Goal: Navigation & Orientation: Find specific page/section

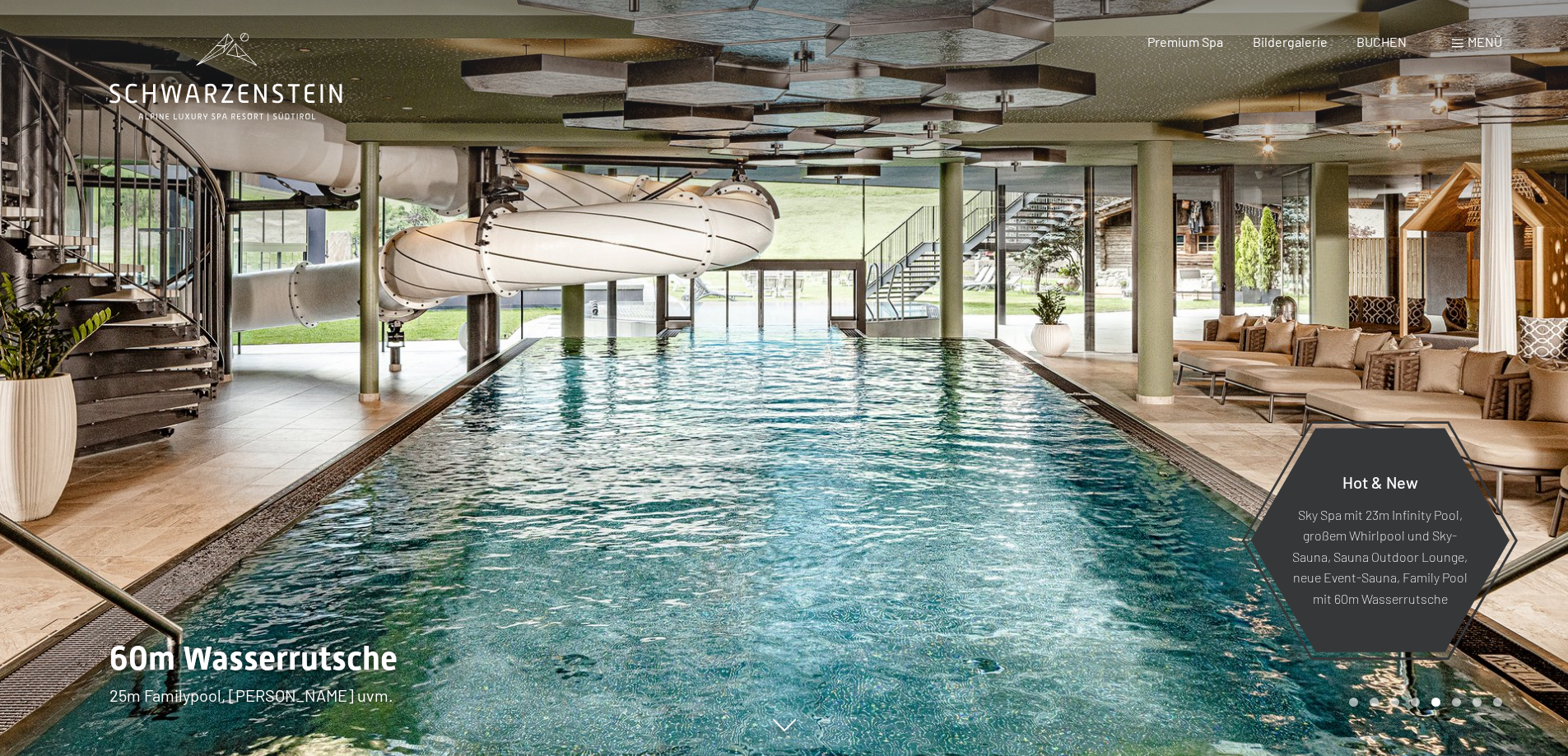
click at [1450, 339] on div at bounding box center [1176, 378] width 784 height 756
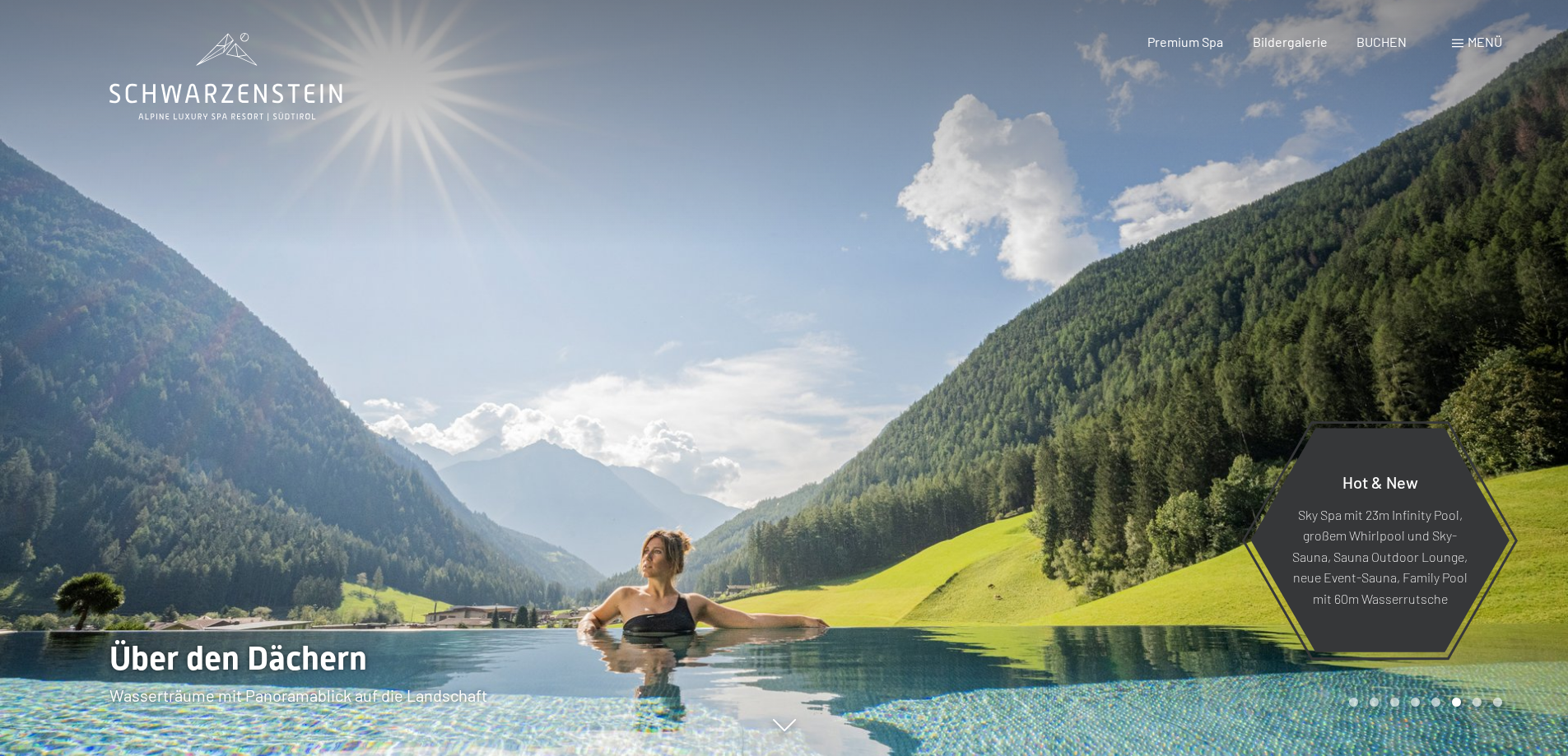
click at [1450, 339] on div at bounding box center [1176, 378] width 784 height 756
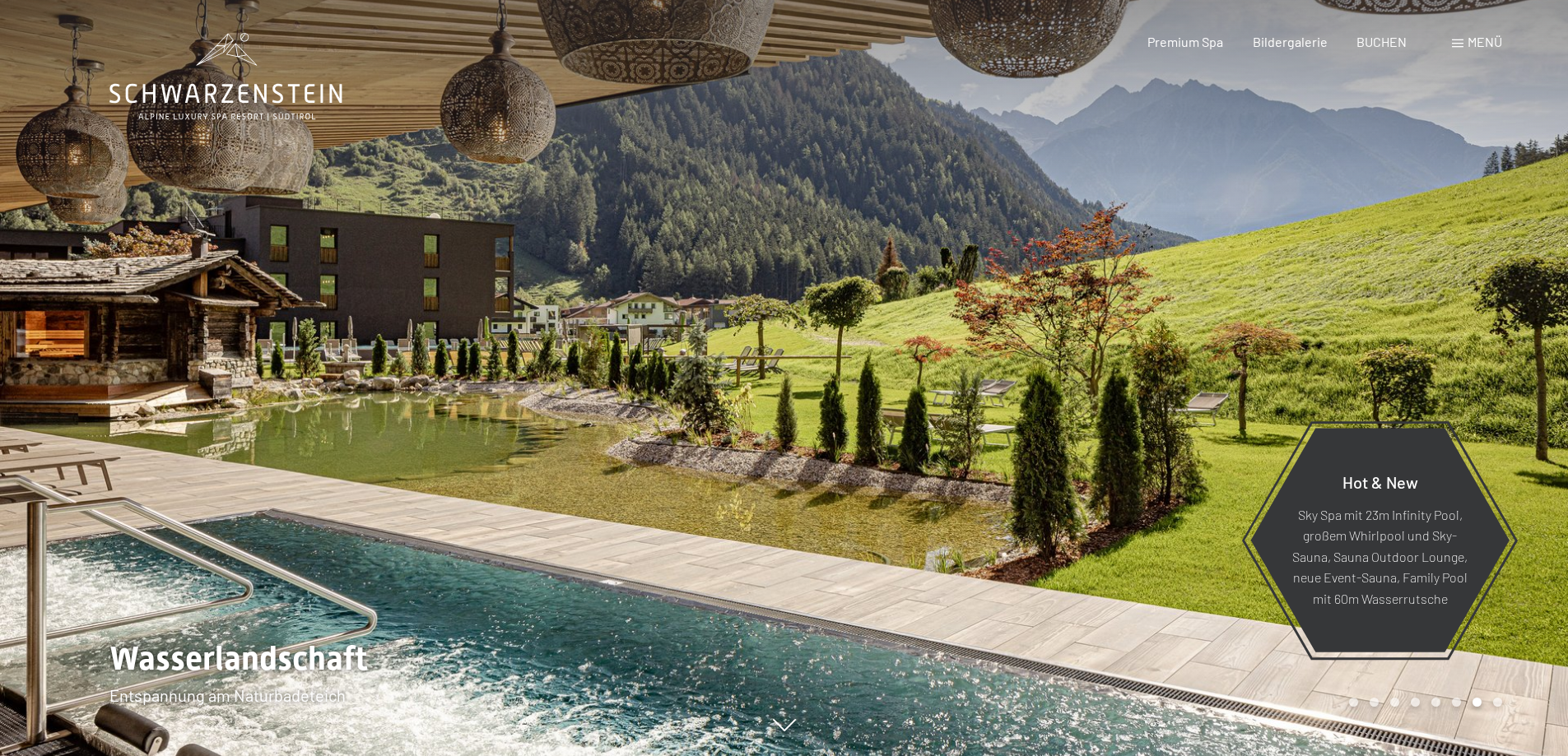
click at [1450, 339] on div at bounding box center [1176, 378] width 784 height 756
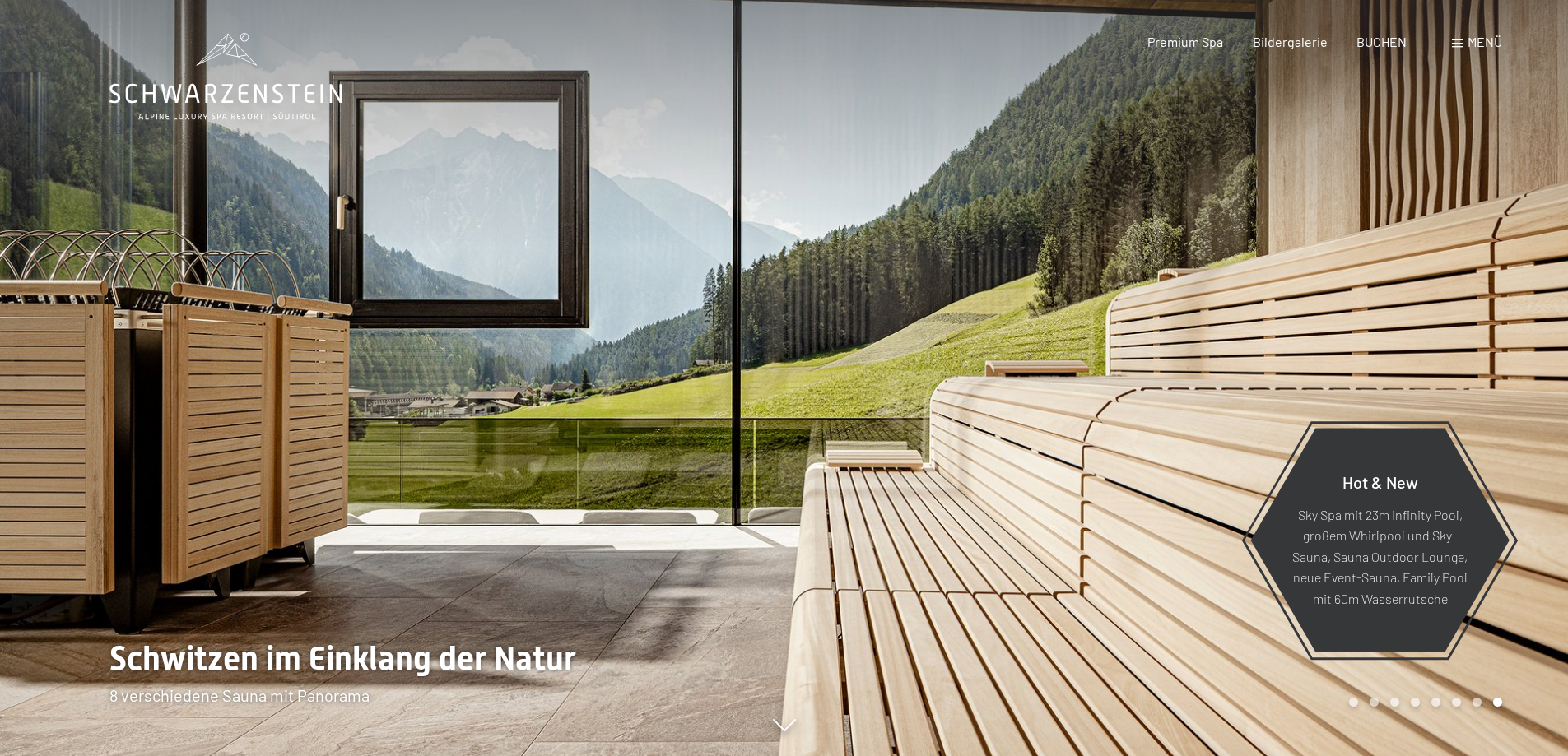
click at [1450, 339] on div at bounding box center [1176, 378] width 784 height 756
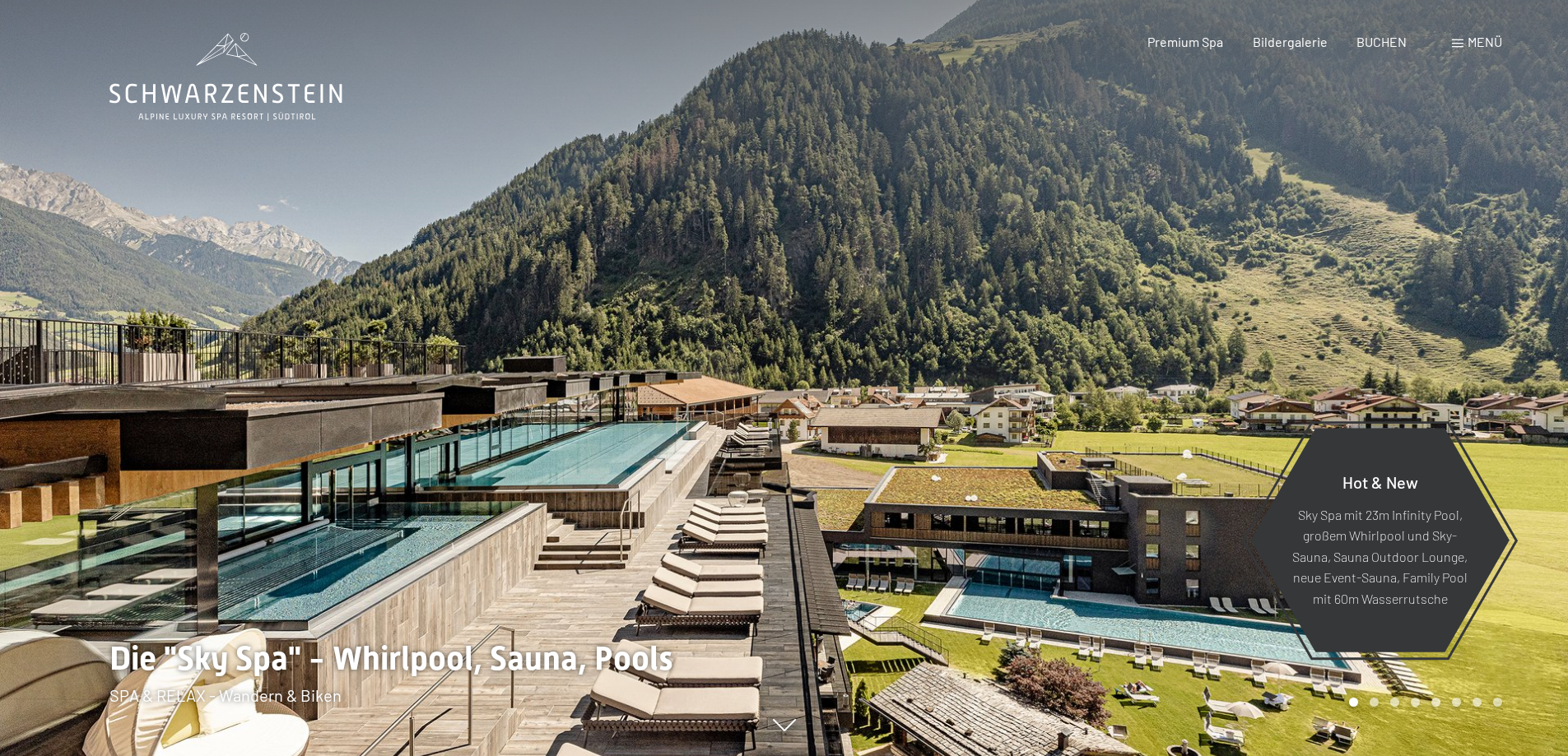
click at [1450, 339] on div at bounding box center [1176, 378] width 784 height 756
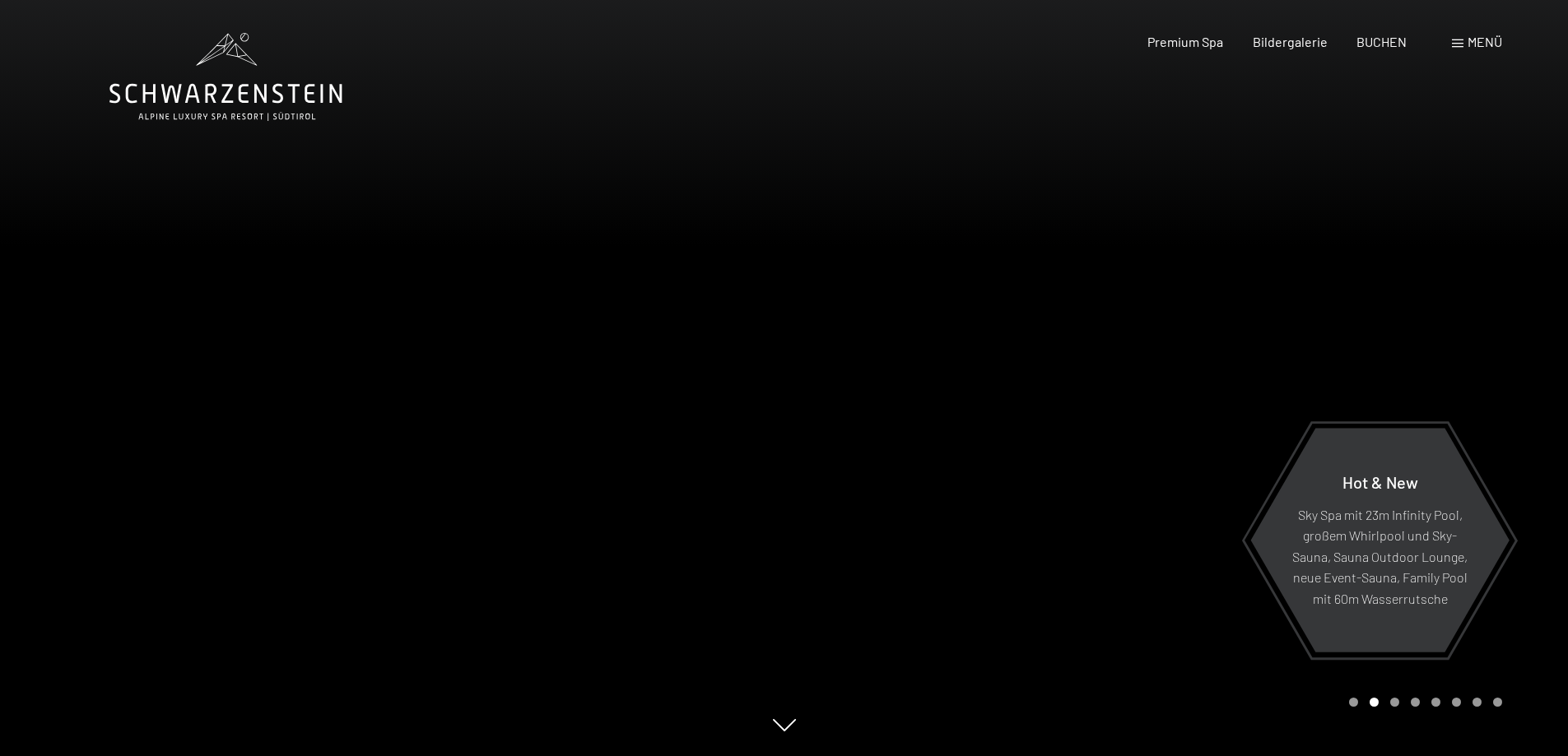
click at [1450, 339] on div at bounding box center [1176, 378] width 784 height 756
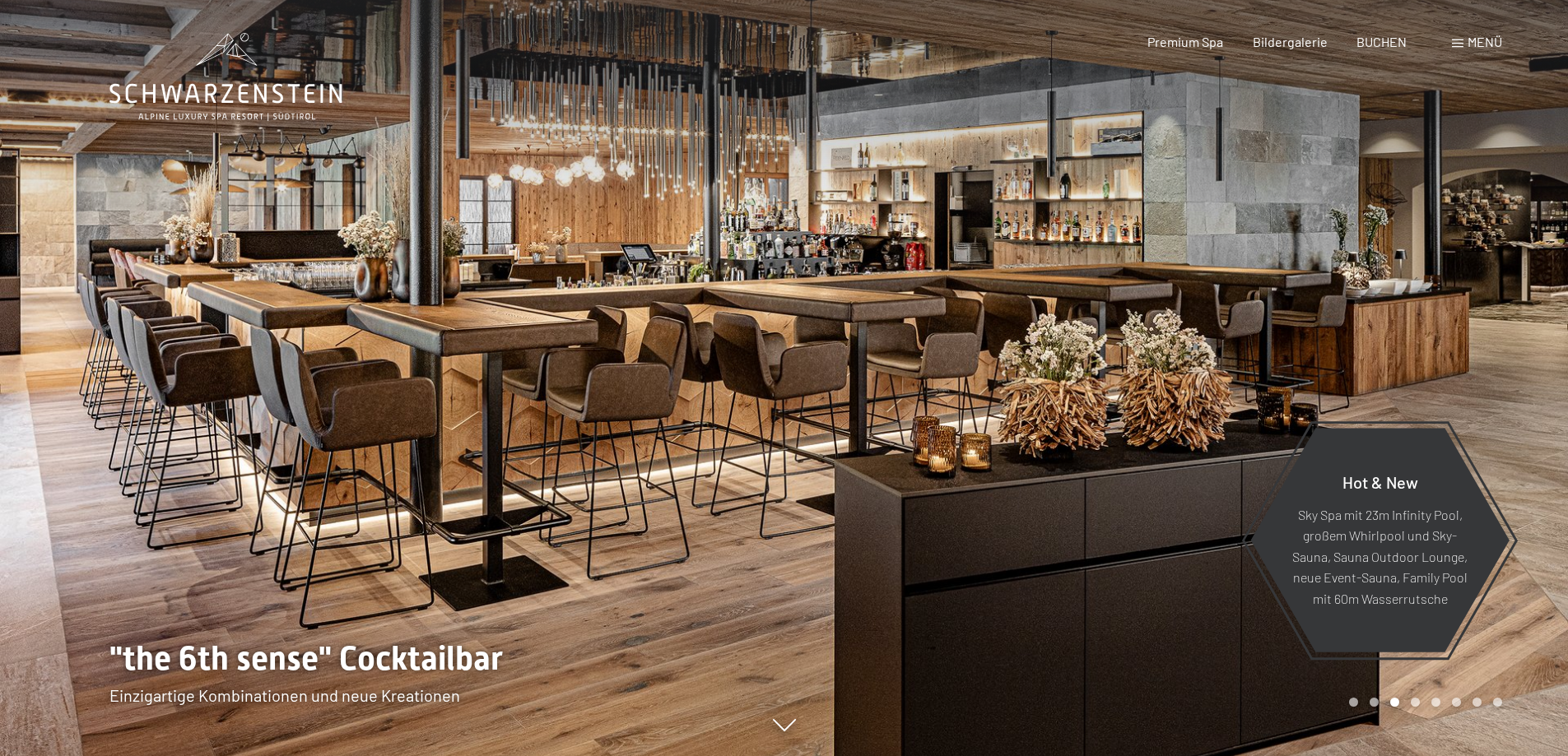
click at [1450, 339] on div at bounding box center [1176, 378] width 784 height 756
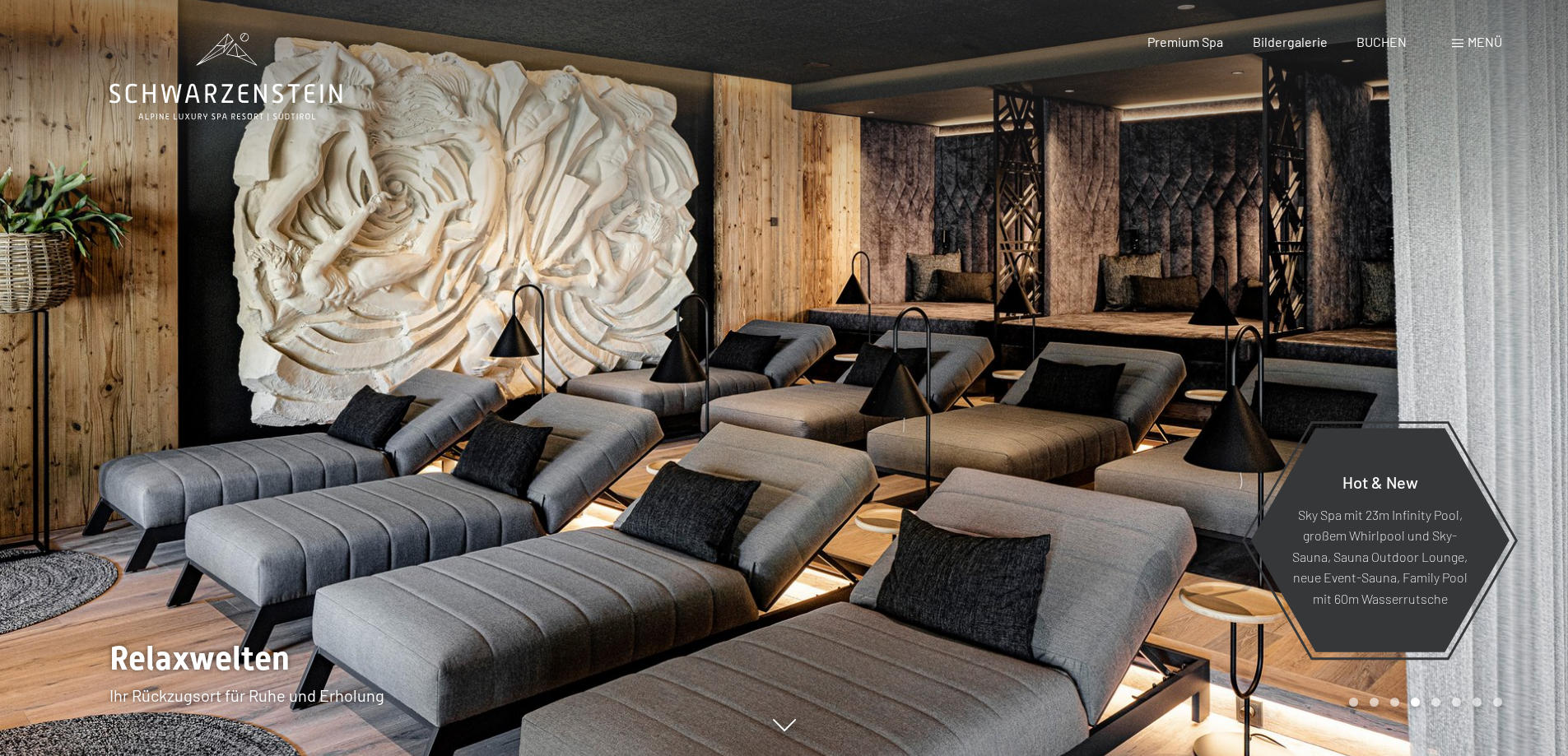
click at [1450, 339] on div at bounding box center [1176, 378] width 784 height 756
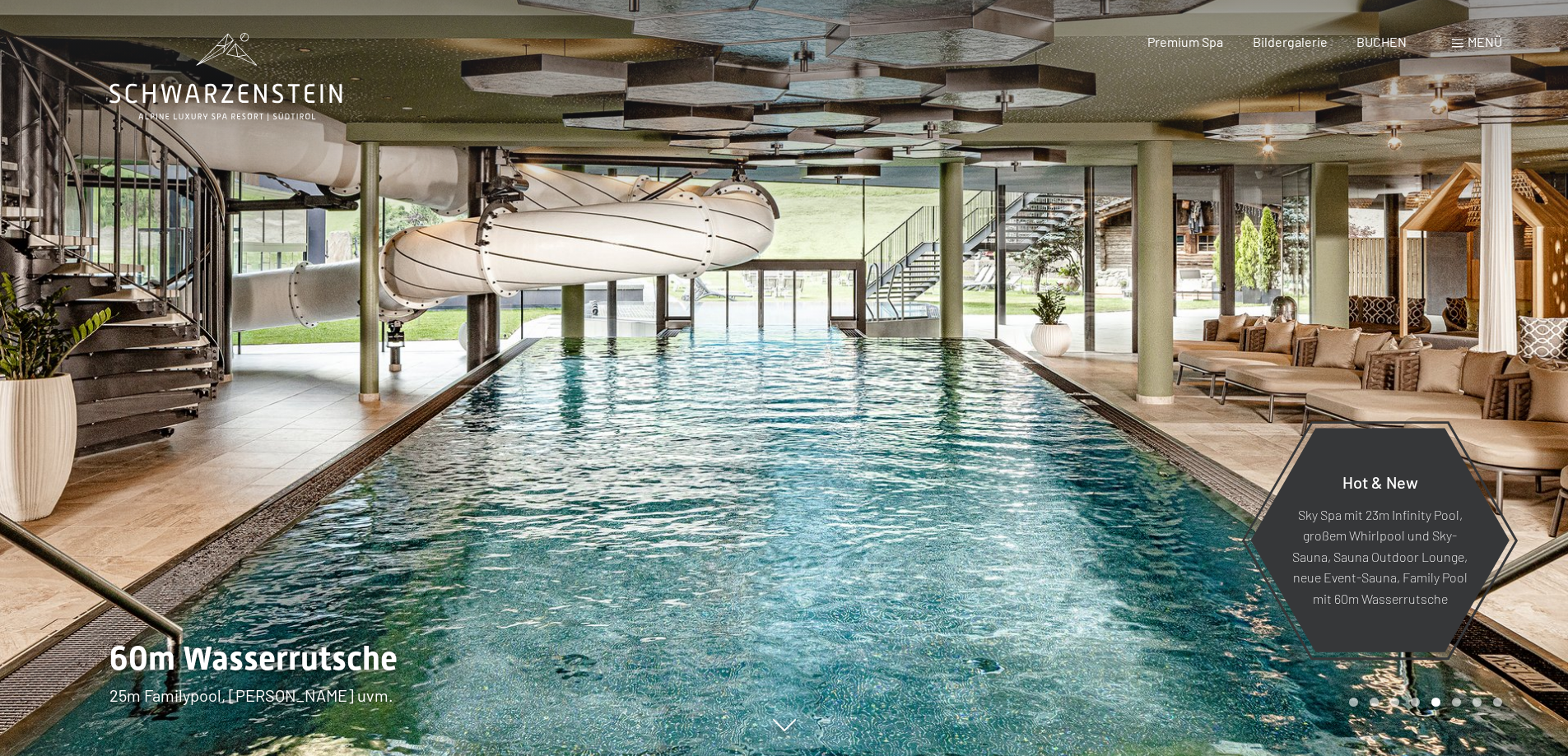
click at [1450, 339] on div at bounding box center [1176, 378] width 784 height 756
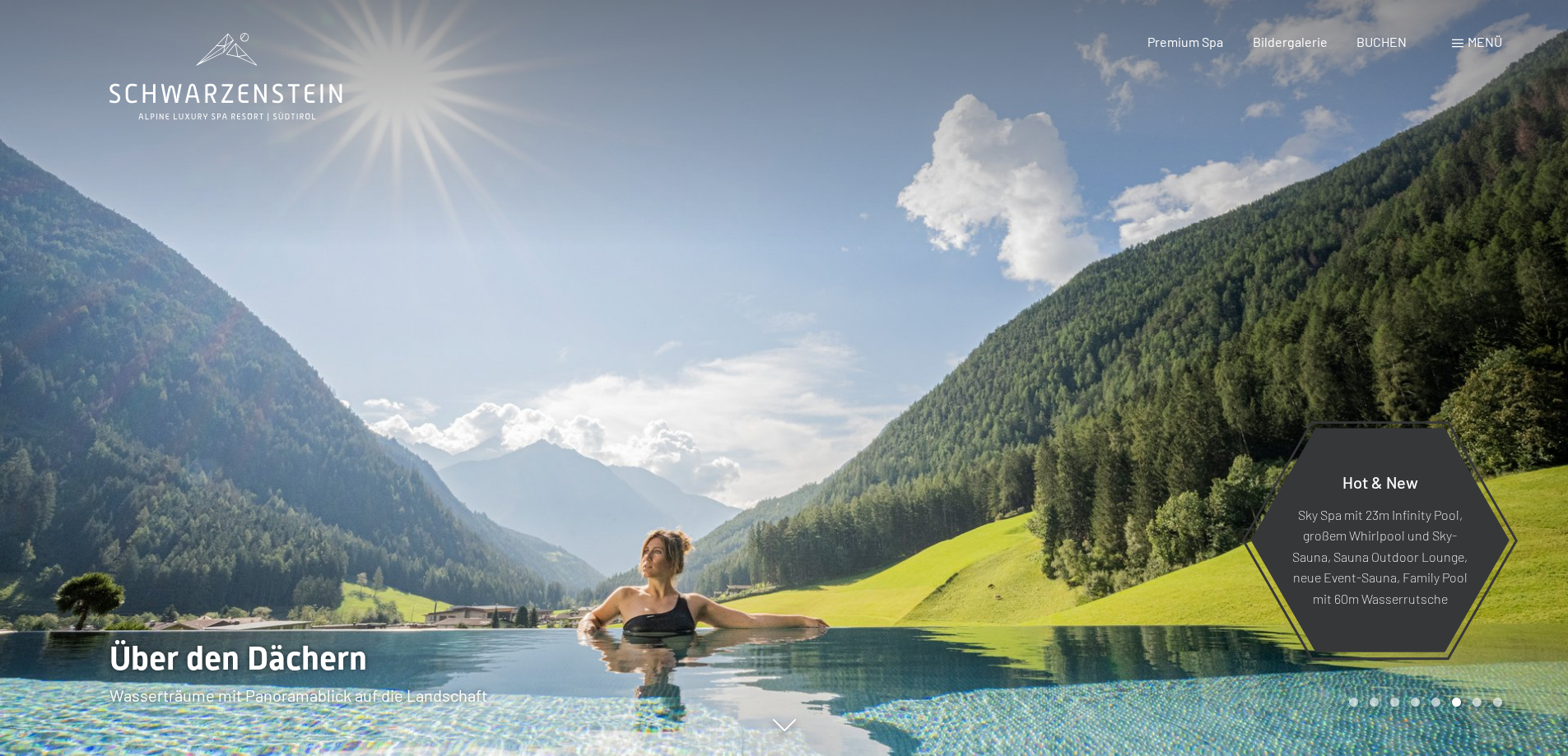
click at [1450, 339] on div at bounding box center [1176, 378] width 784 height 756
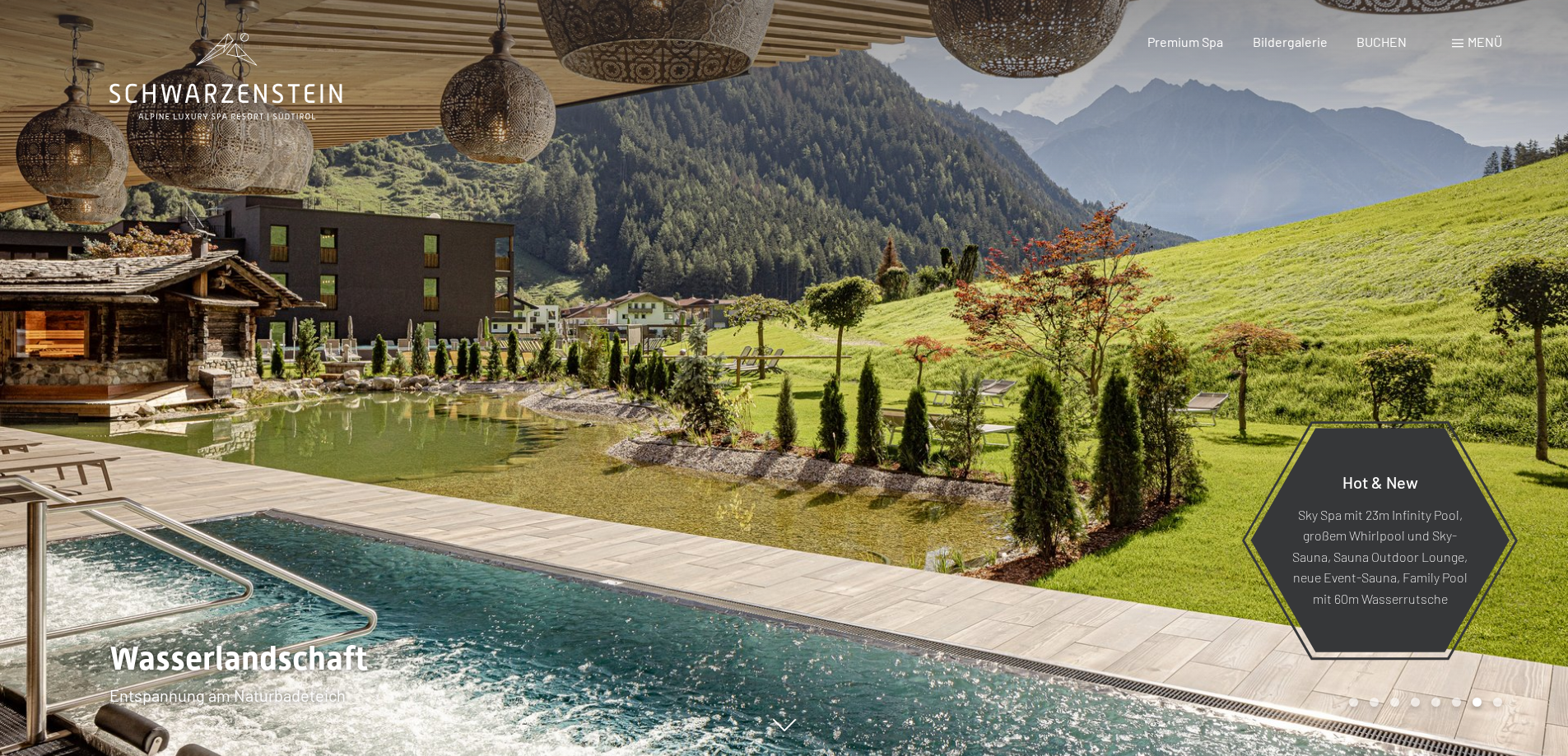
click at [96, 339] on div at bounding box center [392, 378] width 784 height 756
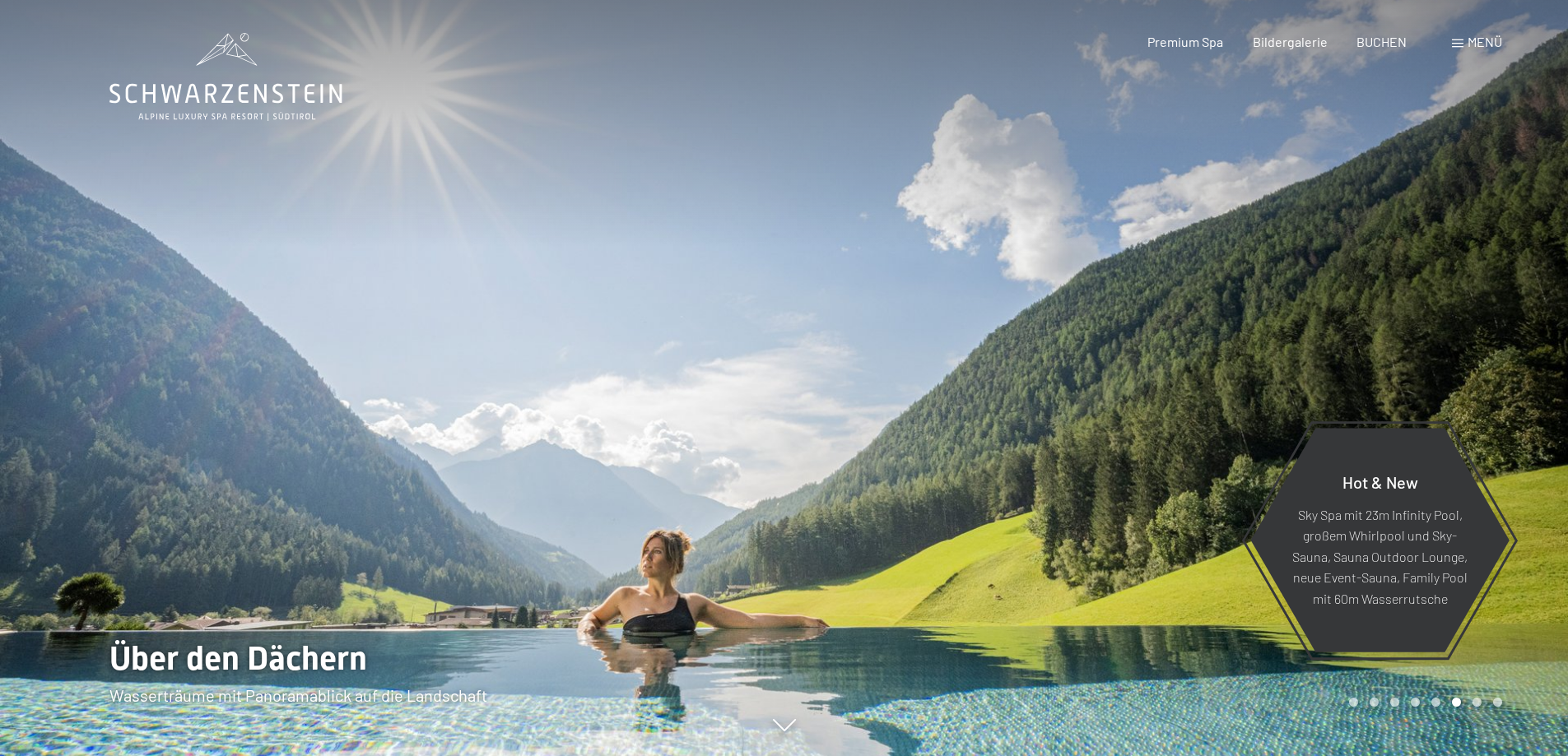
click at [1443, 353] on div at bounding box center [1176, 378] width 784 height 756
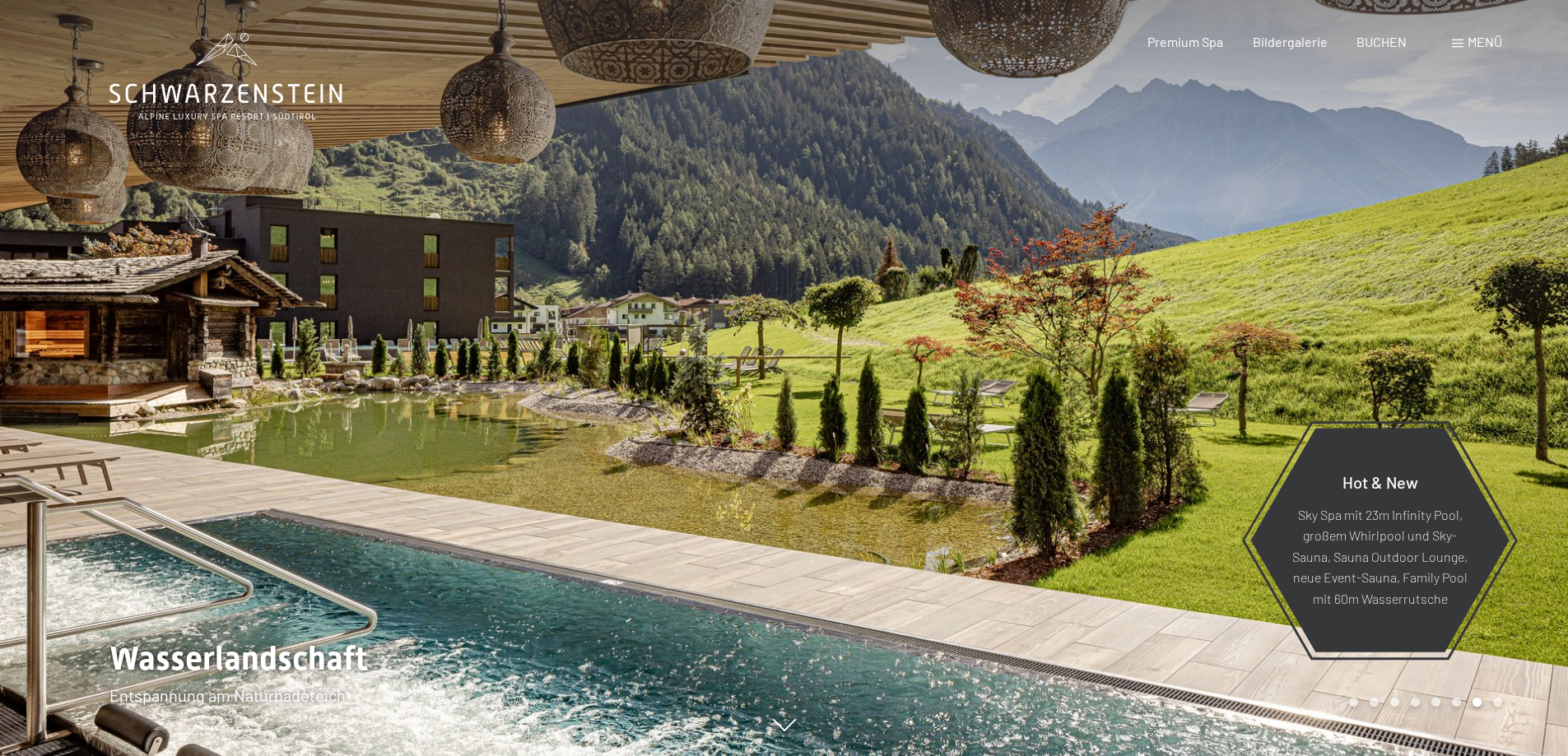
click at [1429, 367] on div at bounding box center [1176, 378] width 784 height 756
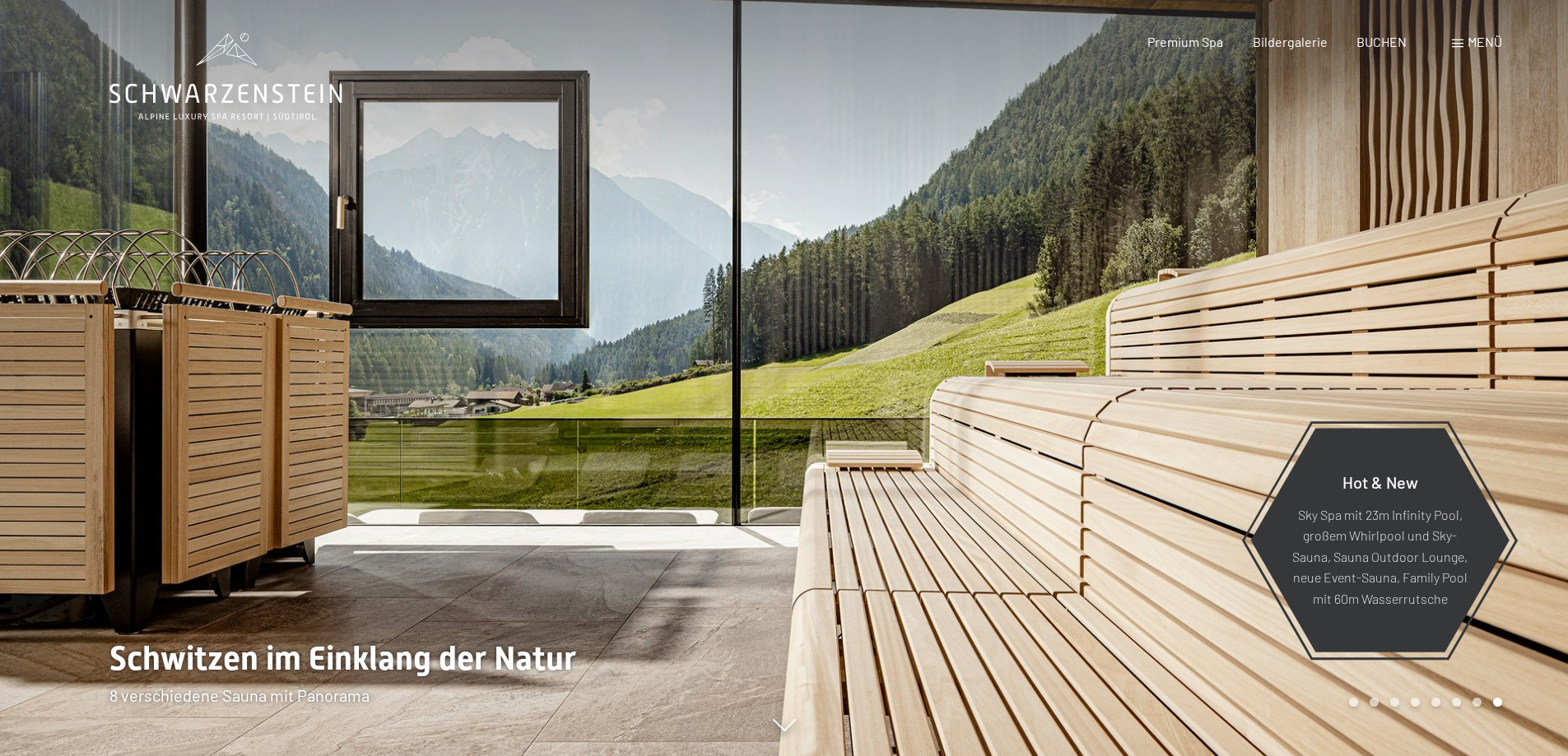
click at [1429, 367] on div at bounding box center [1176, 378] width 784 height 756
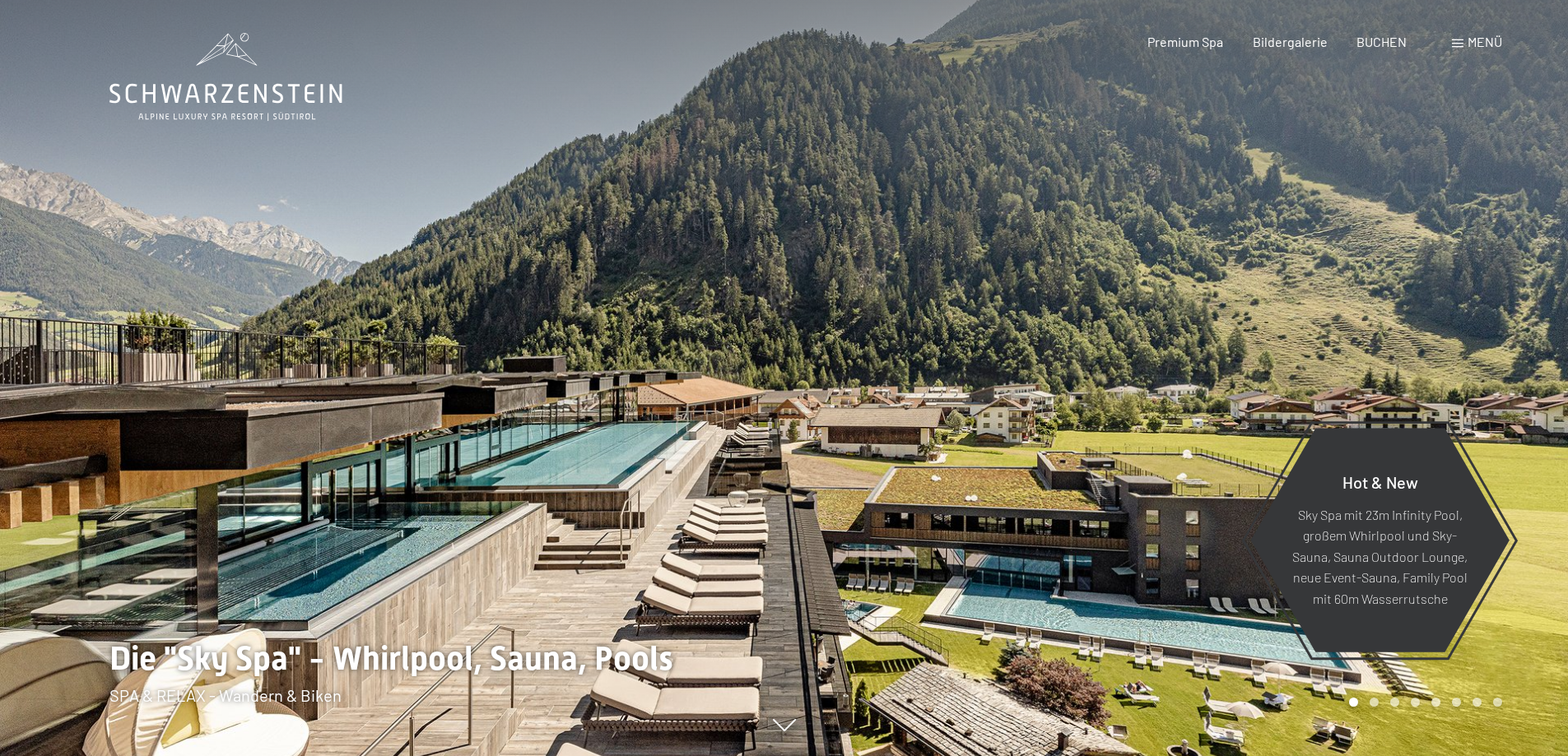
click at [1429, 367] on div at bounding box center [1176, 378] width 784 height 756
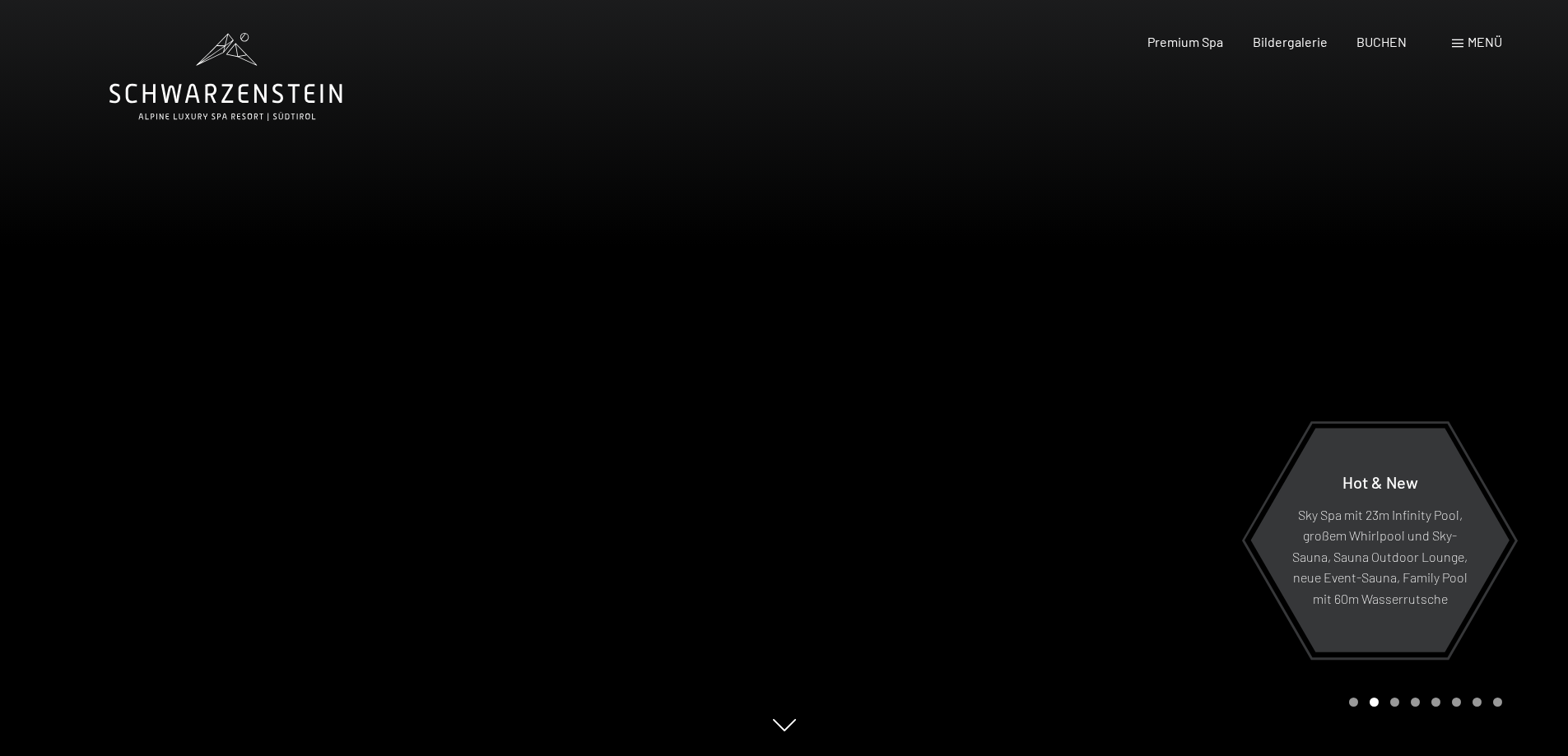
click at [1429, 367] on div at bounding box center [1176, 378] width 784 height 756
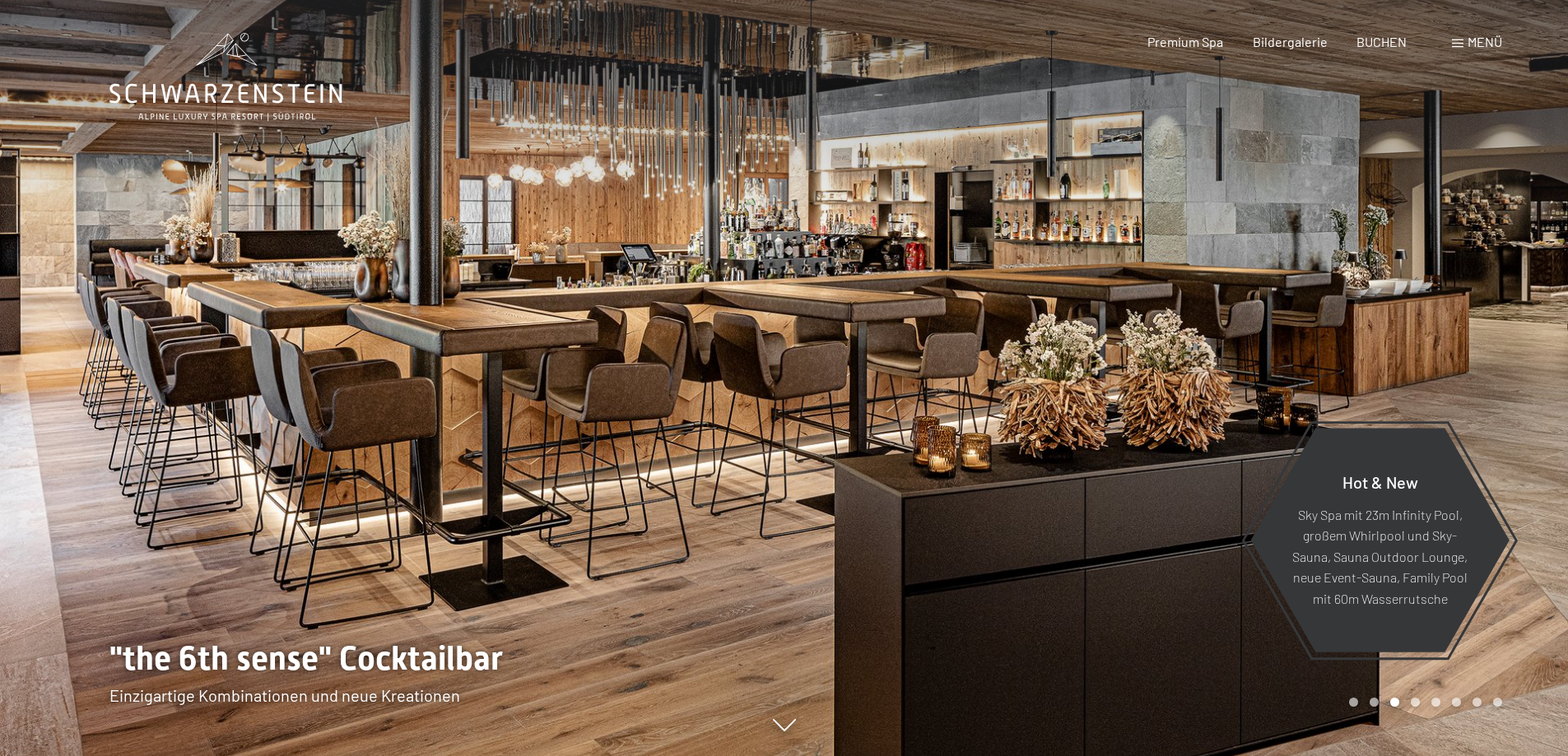
click at [1429, 367] on div at bounding box center [1176, 378] width 784 height 756
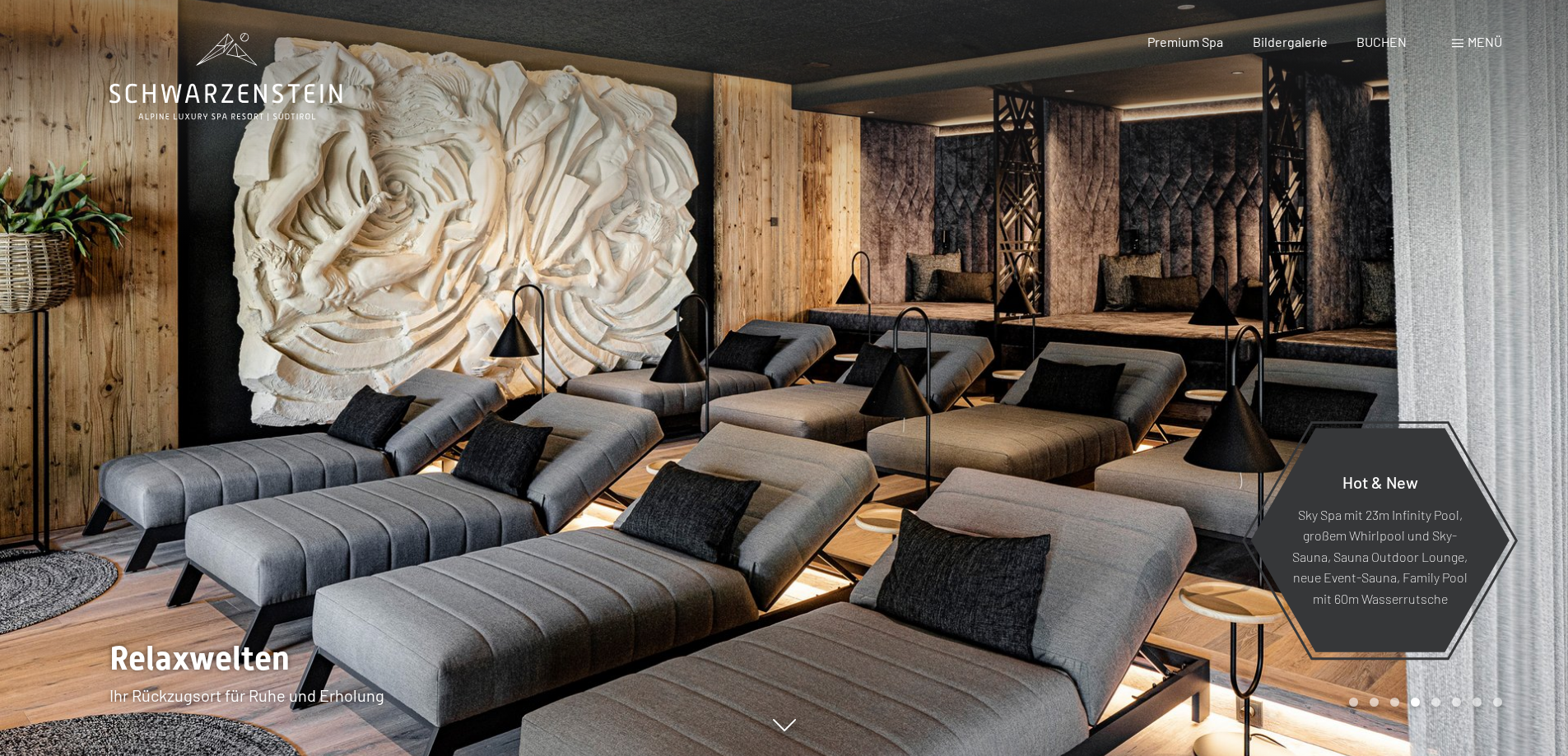
click at [1429, 367] on div at bounding box center [1176, 378] width 784 height 756
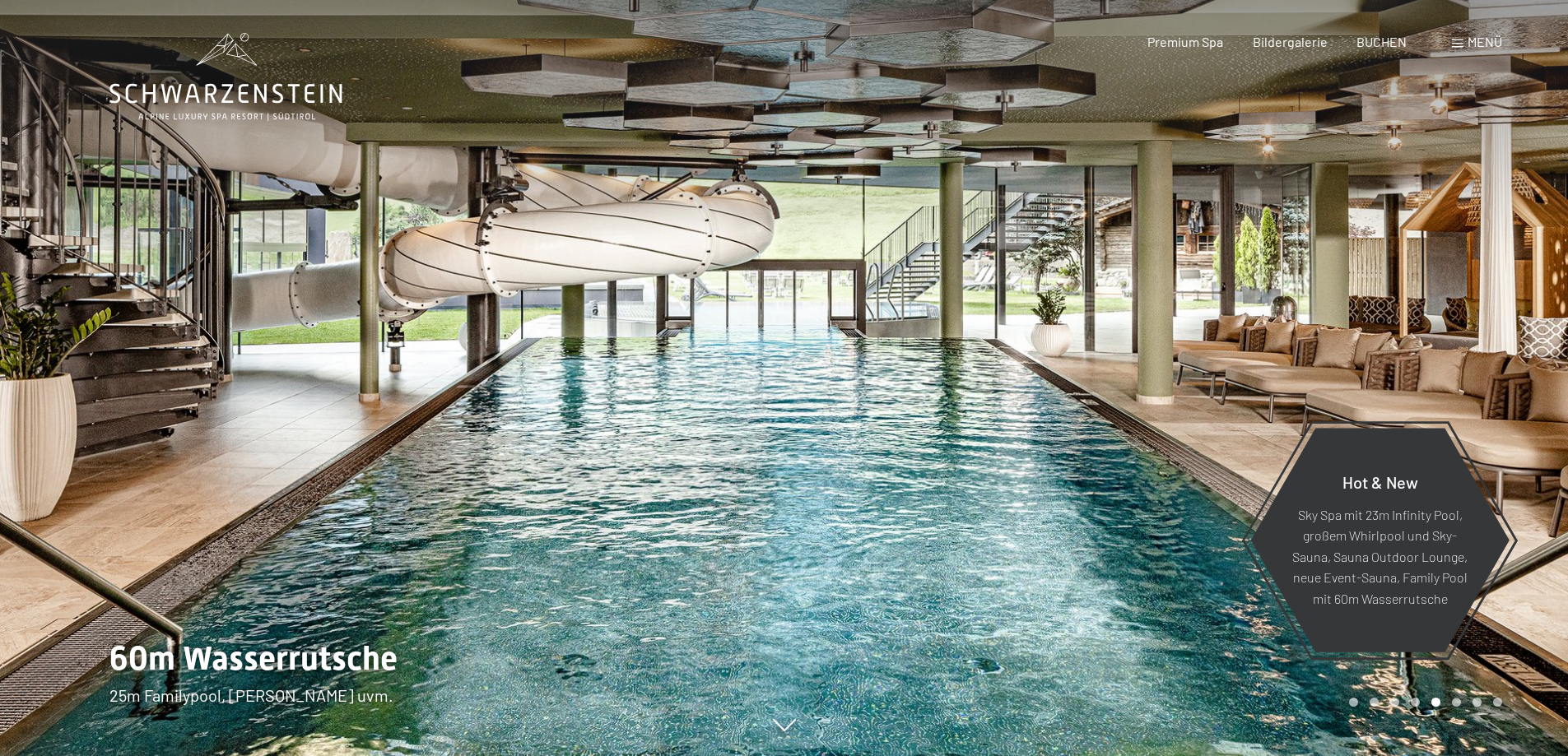
click at [1429, 367] on div at bounding box center [1176, 378] width 784 height 756
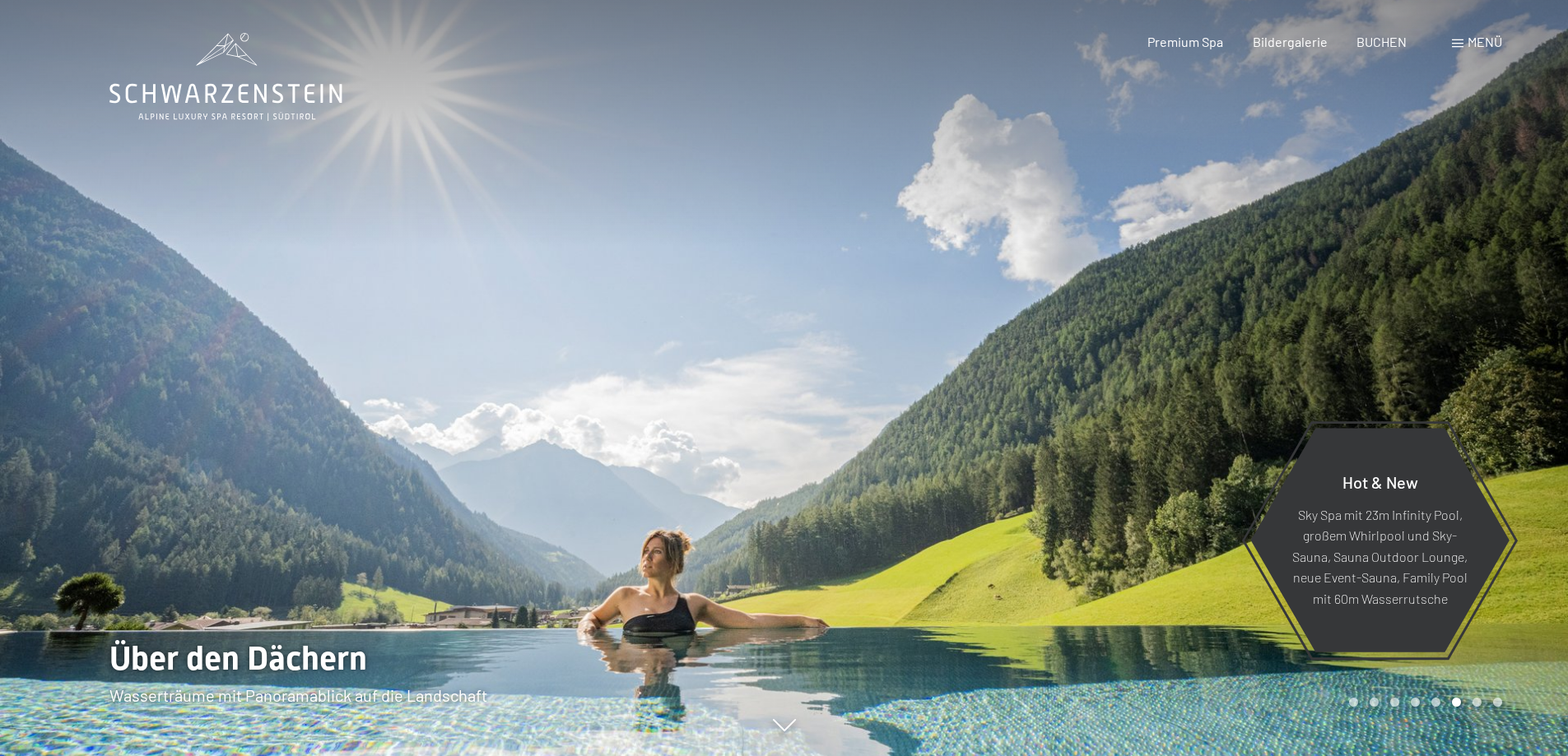
click at [1429, 367] on div at bounding box center [1176, 378] width 784 height 756
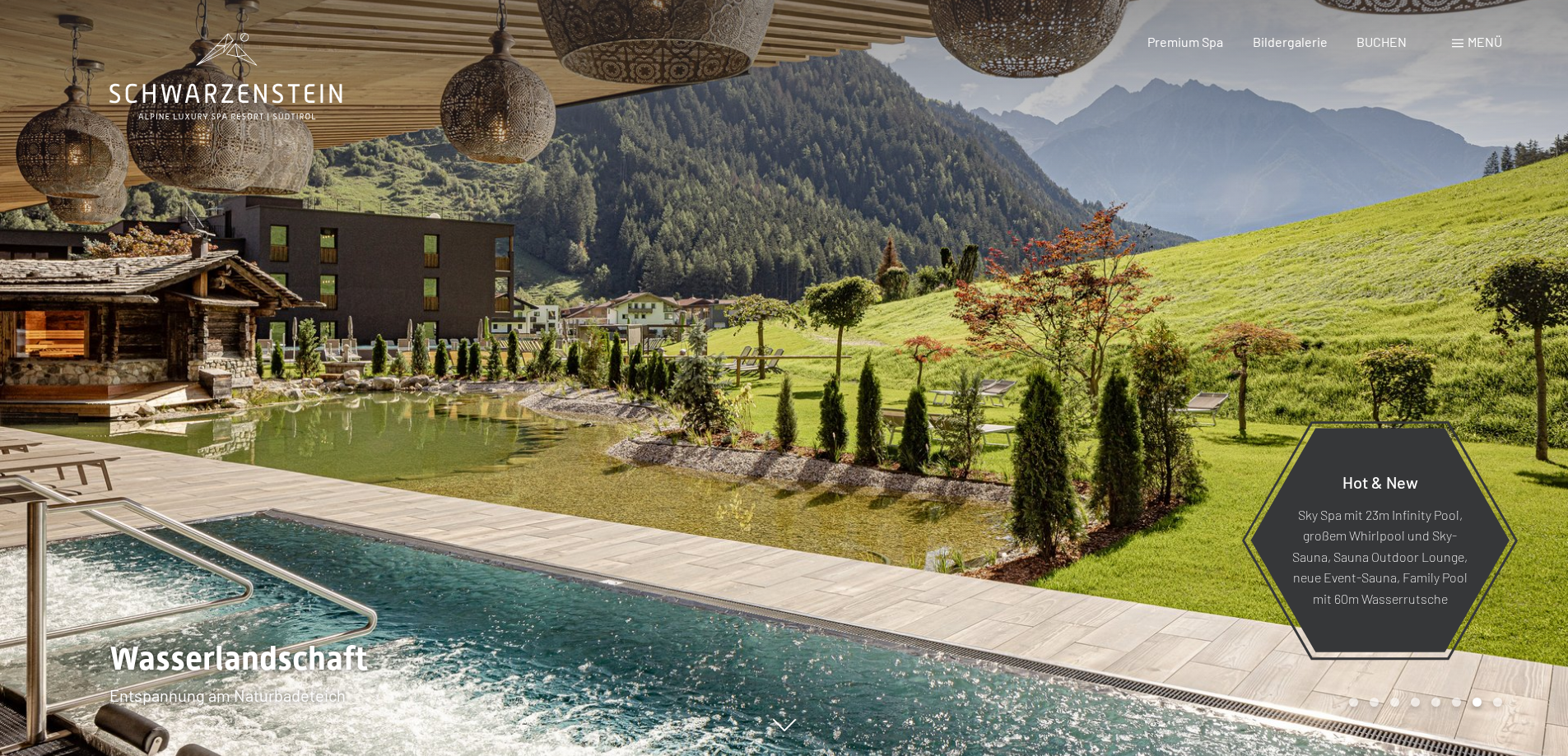
click at [1429, 367] on div at bounding box center [1176, 378] width 784 height 756
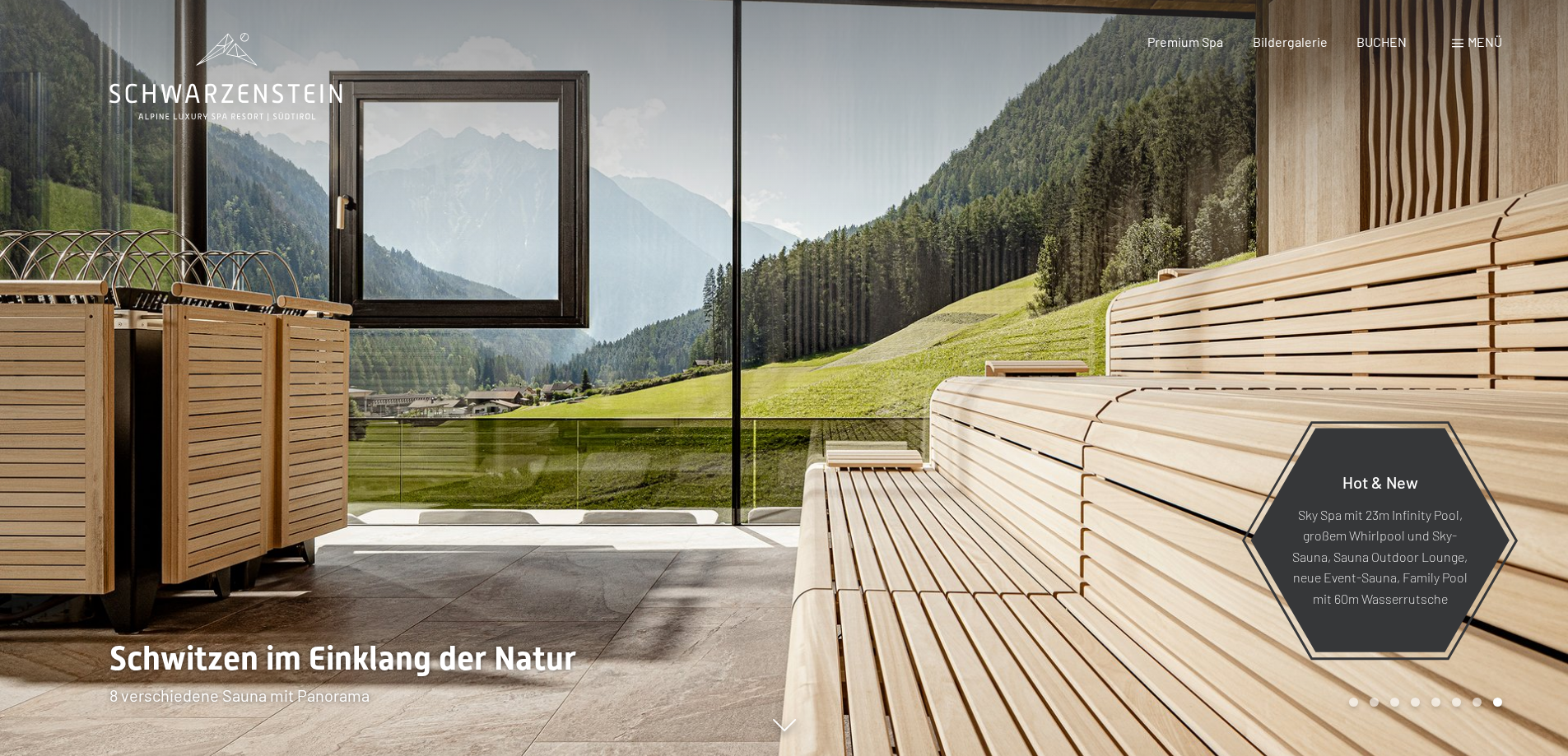
click at [1429, 367] on div at bounding box center [1176, 378] width 784 height 756
